Goal: Task Accomplishment & Management: Manage account settings

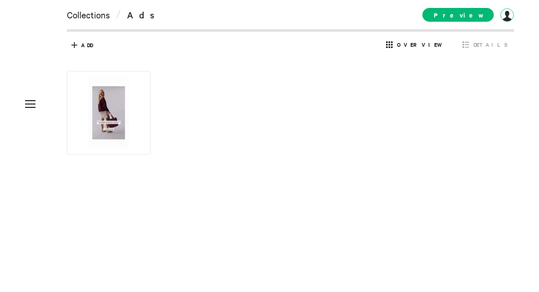
click at [505, 19] on div at bounding box center [507, 14] width 13 height 13
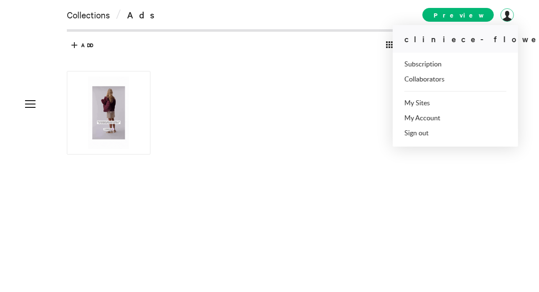
click at [436, 68] on ul "Subscription Collaborators" at bounding box center [456, 72] width 102 height 22
click at [434, 65] on link "Subscription" at bounding box center [423, 64] width 37 height 7
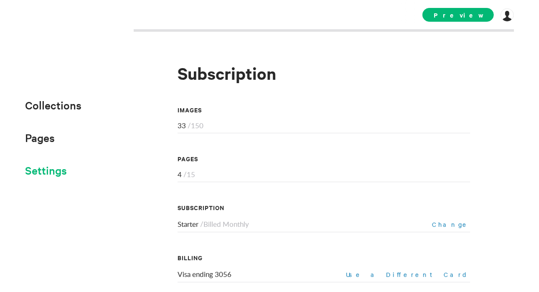
click at [43, 177] on span "Settings" at bounding box center [46, 170] width 42 height 14
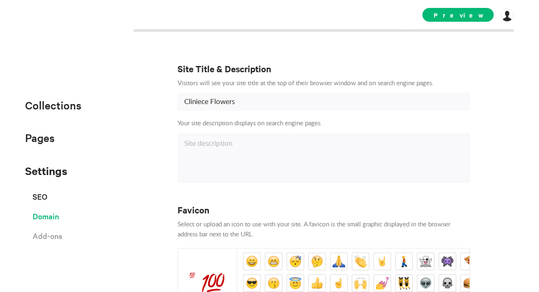
click at [50, 223] on span "Domain" at bounding box center [46, 216] width 26 height 15
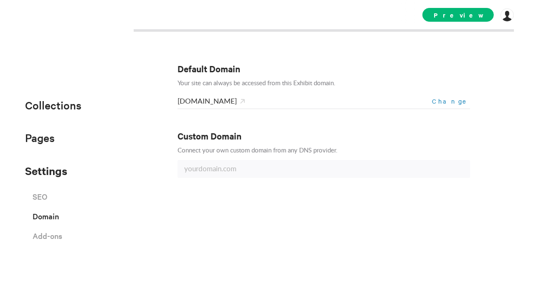
drag, startPoint x: 50, startPoint y: 223, endPoint x: 6, endPoint y: 218, distance: 44.6
click at [6, 218] on div "Default Domain Your site can always be accessed from this Exhibit domain. [DOMA…" at bounding box center [269, 146] width 539 height 292
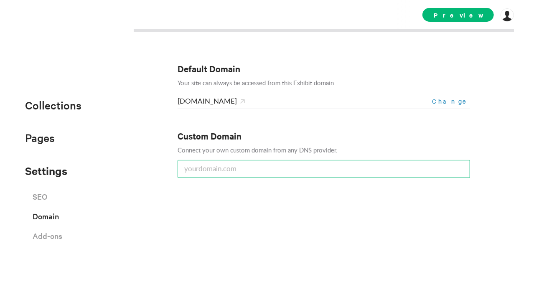
click at [283, 171] on input "text" at bounding box center [324, 169] width 293 height 18
type input "[DOMAIN_NAME]"
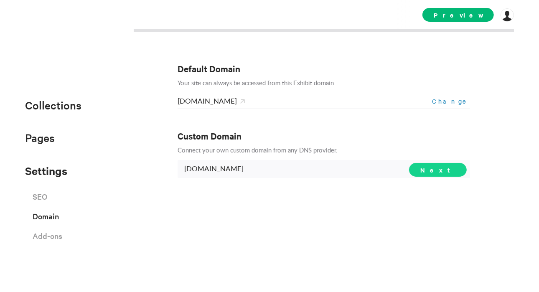
click at [451, 167] on span "Next" at bounding box center [437, 169] width 35 height 9
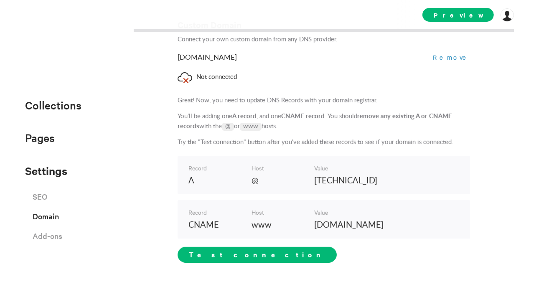
scroll to position [151, 0]
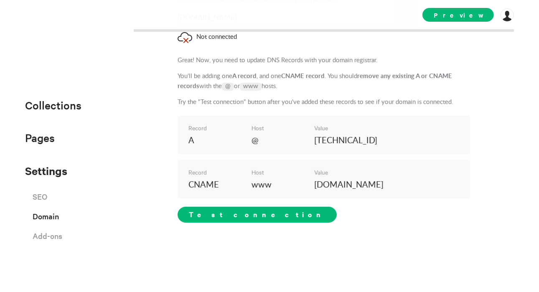
click at [261, 184] on p "www" at bounding box center [280, 185] width 57 height 13
click at [207, 184] on p "CNAME" at bounding box center [216, 185] width 57 height 13
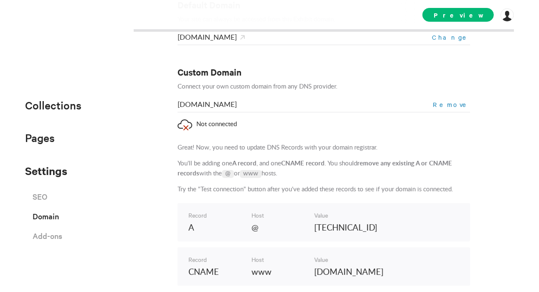
scroll to position [63, 0]
click at [178, 106] on span "[DOMAIN_NAME]" at bounding box center [207, 105] width 59 height 7
click at [178, 105] on span "[DOMAIN_NAME]" at bounding box center [207, 105] width 59 height 7
click at [194, 102] on span "[DOMAIN_NAME]" at bounding box center [207, 105] width 59 height 7
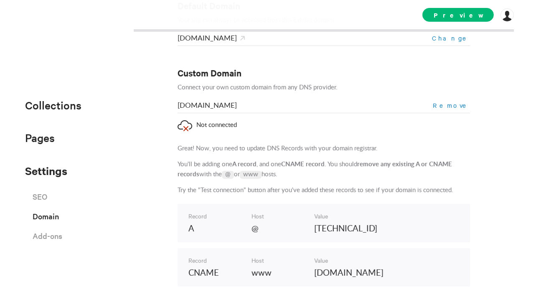
click at [169, 106] on div "Default Domain Your site can always be accessed from this Exhibit domain. [DOMA…" at bounding box center [269, 146] width 539 height 292
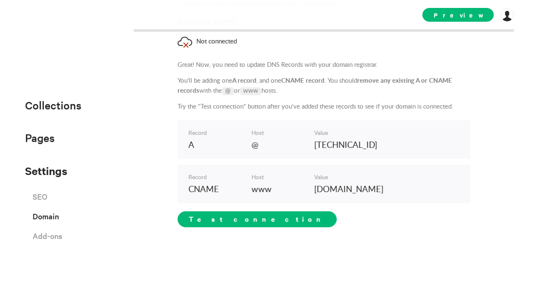
scroll to position [151, 0]
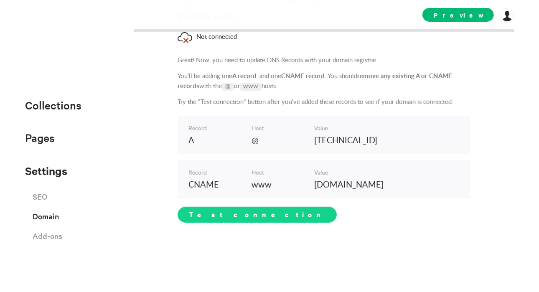
click at [220, 211] on span "Test connection" at bounding box center [257, 214] width 137 height 10
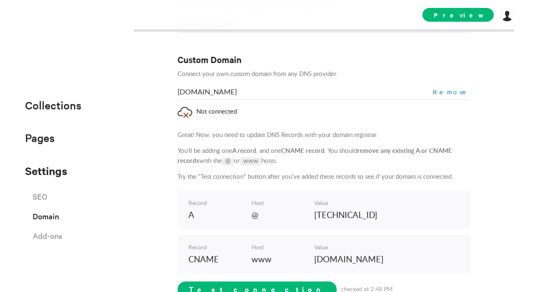
scroll to position [76, 0]
click at [206, 94] on span "[DOMAIN_NAME]" at bounding box center [207, 92] width 59 height 7
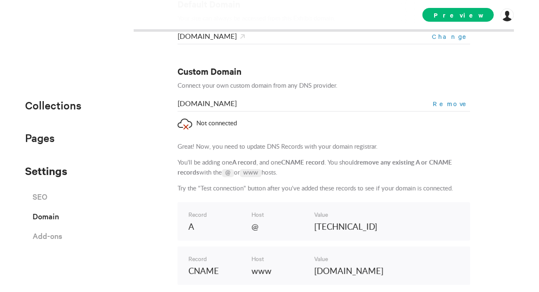
scroll to position [64, 0]
click at [456, 102] on span "Remove" at bounding box center [451, 104] width 37 height 8
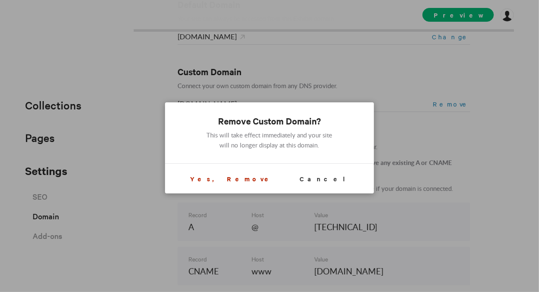
click at [250, 187] on div "Remove Custom Domain? This will take effect immediately and your site will no l…" at bounding box center [269, 147] width 209 height 91
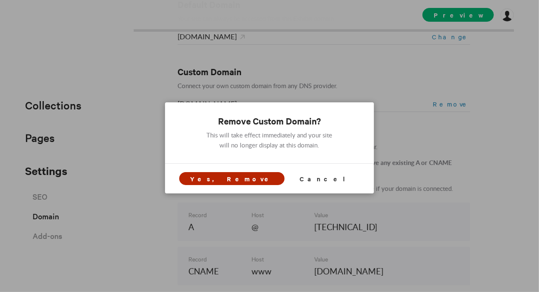
click at [250, 181] on span "Yes, Remove" at bounding box center [232, 178] width 84 height 9
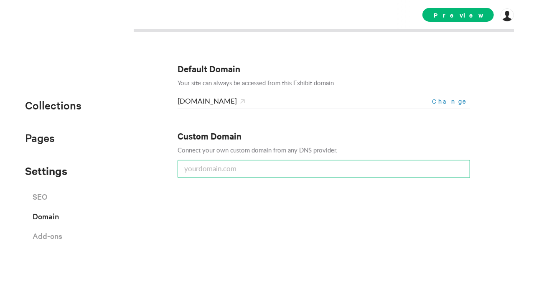
click at [239, 173] on input "text" at bounding box center [324, 169] width 293 height 18
type input "q"
type input "[DOMAIN_NAME]"
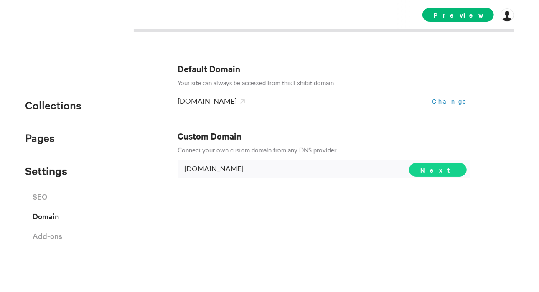
click at [453, 172] on span "Next" at bounding box center [437, 169] width 35 height 9
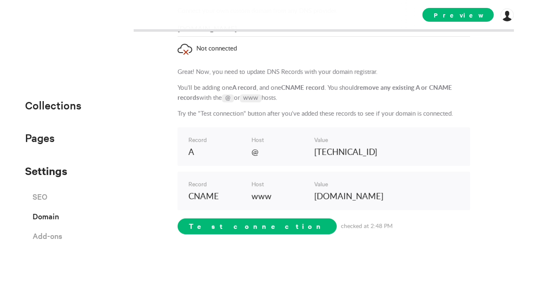
scroll to position [141, 0]
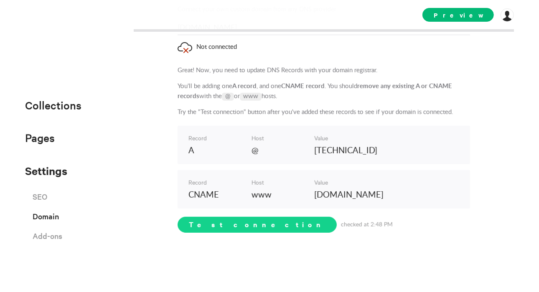
click at [219, 228] on span "Test connection" at bounding box center [257, 225] width 159 height 16
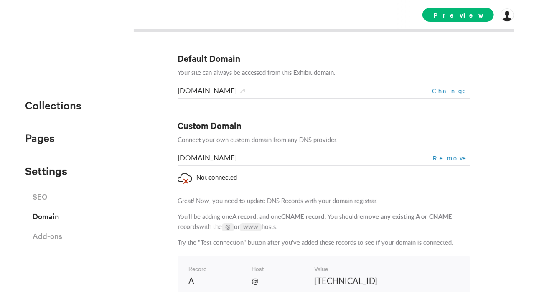
scroll to position [0, 0]
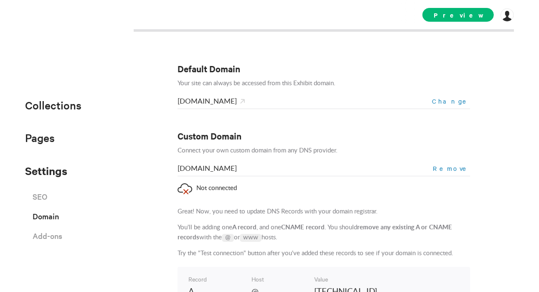
click at [319, 47] on div "Default Domain Your site can always be accessed from this Exhibit domain. [DOMA…" at bounding box center [324, 237] width 293 height 416
click at [321, 153] on p "Connect your own custom domain from any DNS provider." at bounding box center [324, 151] width 293 height 10
click at [453, 167] on span "Remove" at bounding box center [451, 168] width 37 height 8
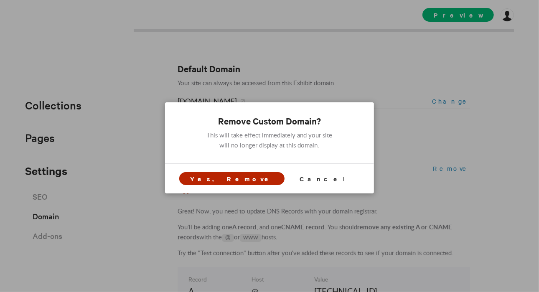
click at [260, 178] on span "Yes, Remove" at bounding box center [232, 178] width 84 height 9
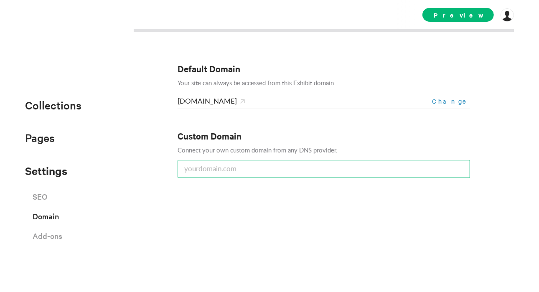
click at [254, 172] on input "text" at bounding box center [324, 169] width 293 height 18
type input "[DOMAIN_NAME]"
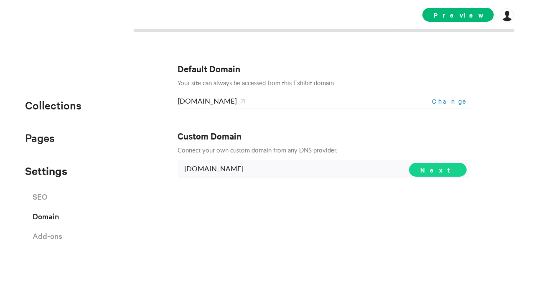
click at [443, 173] on span "Next" at bounding box center [437, 169] width 35 height 9
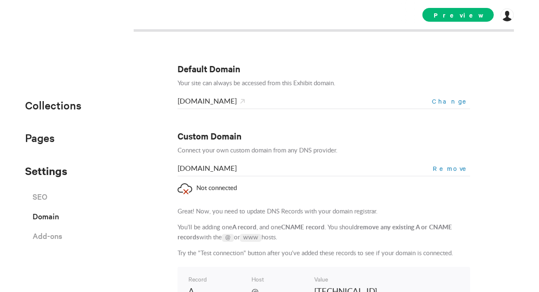
click at [200, 188] on div "Not connected" at bounding box center [324, 188] width 293 height 11
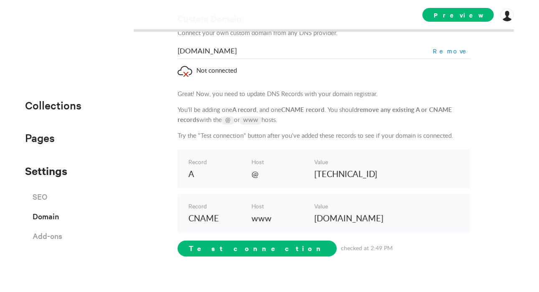
scroll to position [118, 0]
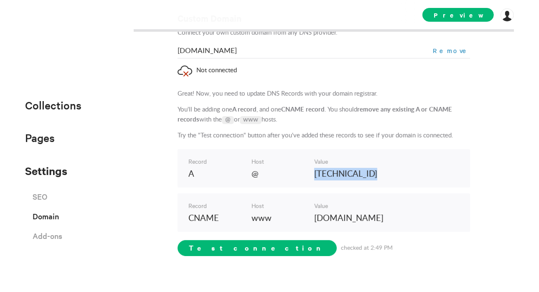
drag, startPoint x: 313, startPoint y: 173, endPoint x: 381, endPoint y: 176, distance: 67.8
click at [381, 176] on p "[TECHNICAL_ID]" at bounding box center [377, 174] width 127 height 13
copy p "[TECHNICAL_ID]"
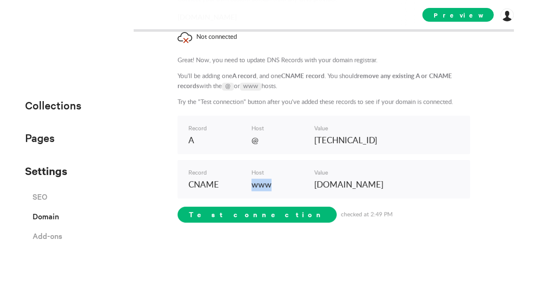
drag, startPoint x: 250, startPoint y: 185, endPoint x: 275, endPoint y: 185, distance: 25.1
click at [275, 185] on p "www" at bounding box center [280, 185] width 57 height 13
copy p "www"
drag, startPoint x: 311, startPoint y: 182, endPoint x: 375, endPoint y: 190, distance: 64.5
click at [370, 190] on div "Record CNAME Host www Value [DOMAIN_NAME]" at bounding box center [324, 179] width 293 height 38
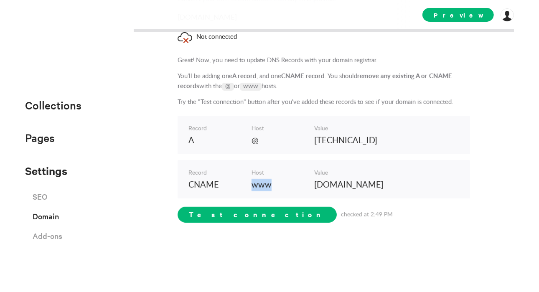
click at [375, 190] on p "[DOMAIN_NAME]" at bounding box center [377, 185] width 127 height 13
drag, startPoint x: 313, startPoint y: 184, endPoint x: 370, endPoint y: 185, distance: 57.3
click at [370, 185] on p "[DOMAIN_NAME]" at bounding box center [377, 185] width 127 height 13
copy p "[DOMAIN_NAME]"
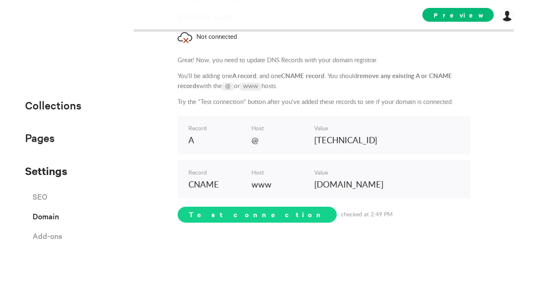
click at [223, 215] on span "Test connection" at bounding box center [257, 214] width 137 height 10
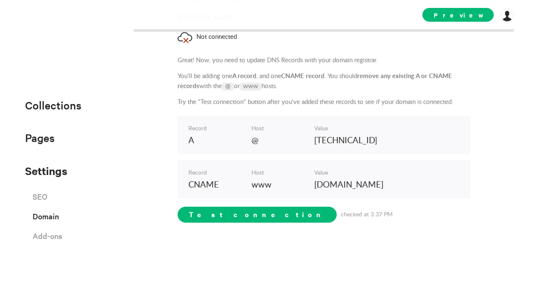
click at [258, 236] on div "Default Domain Your site can always be accessed from this Exhibit domain. [DOMA…" at bounding box center [324, 86] width 293 height 416
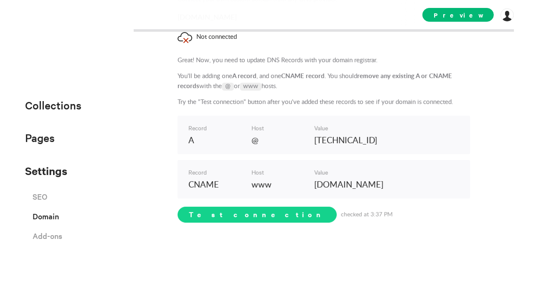
click at [211, 216] on span "Test connection" at bounding box center [257, 214] width 137 height 10
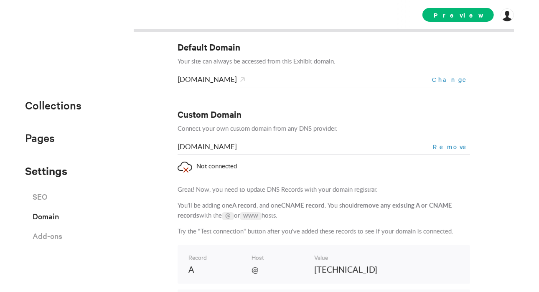
scroll to position [0, 0]
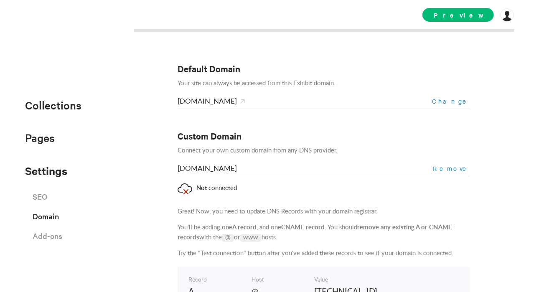
click at [462, 102] on span "Change" at bounding box center [451, 101] width 38 height 8
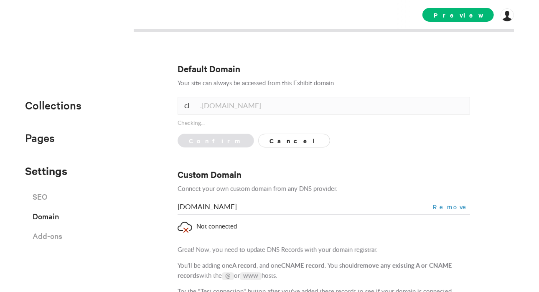
type input "c"
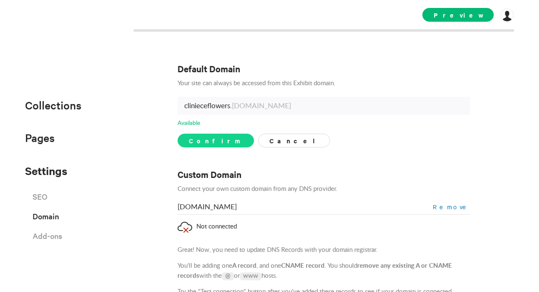
type input "clinieceflowers"
click at [202, 142] on span "Confirm" at bounding box center [216, 140] width 54 height 9
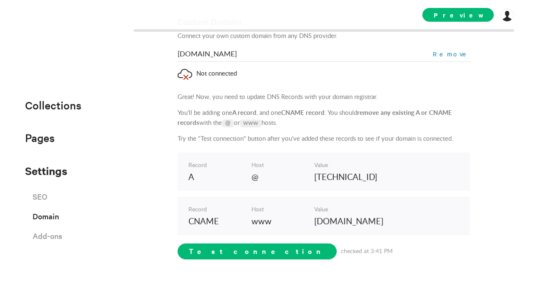
scroll to position [116, 0]
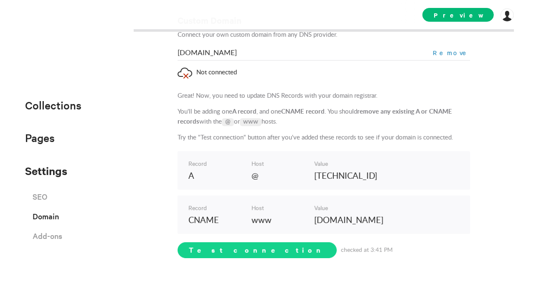
click at [208, 254] on span "Test connection" at bounding box center [257, 250] width 159 height 16
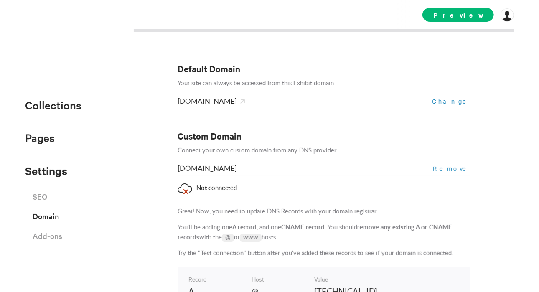
scroll to position [151, 0]
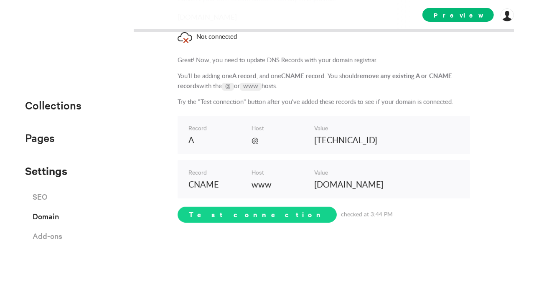
click at [218, 216] on span "Test connection" at bounding box center [257, 214] width 137 height 10
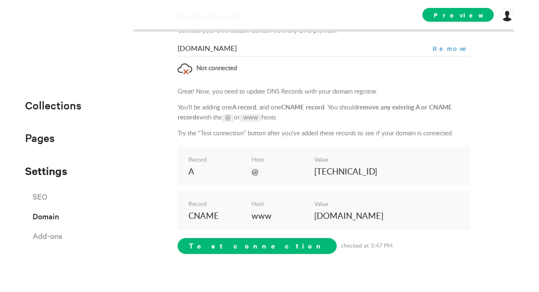
scroll to position [120, 0]
drag, startPoint x: 311, startPoint y: 219, endPoint x: 376, endPoint y: 219, distance: 65.2
click at [369, 219] on div "Record CNAME Host www Value [DOMAIN_NAME]" at bounding box center [324, 210] width 293 height 38
click at [377, 219] on p "[DOMAIN_NAME]" at bounding box center [377, 216] width 127 height 13
drag, startPoint x: 370, startPoint y: 215, endPoint x: 312, endPoint y: 218, distance: 58.1
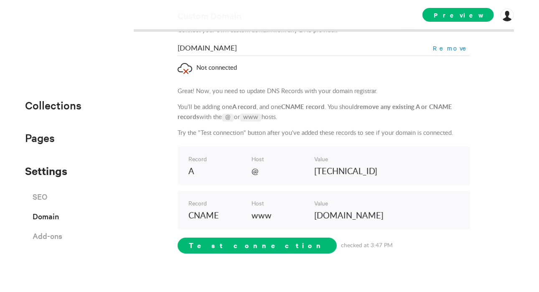
click at [314, 218] on p "[DOMAIN_NAME]" at bounding box center [377, 216] width 127 height 13
copy p "[DOMAIN_NAME]"
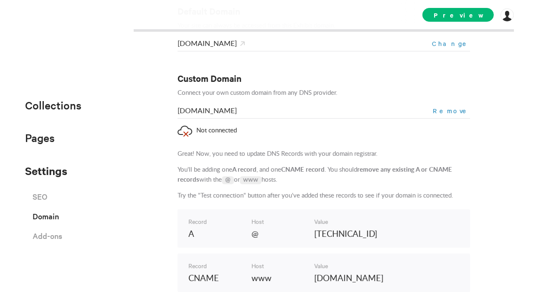
scroll to position [56, 0]
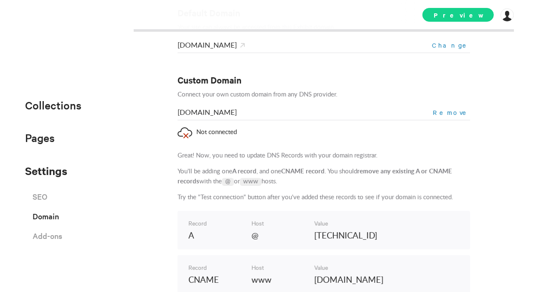
click at [458, 10] on span "Preview" at bounding box center [458, 15] width 71 height 14
